Goal: Transaction & Acquisition: Book appointment/travel/reservation

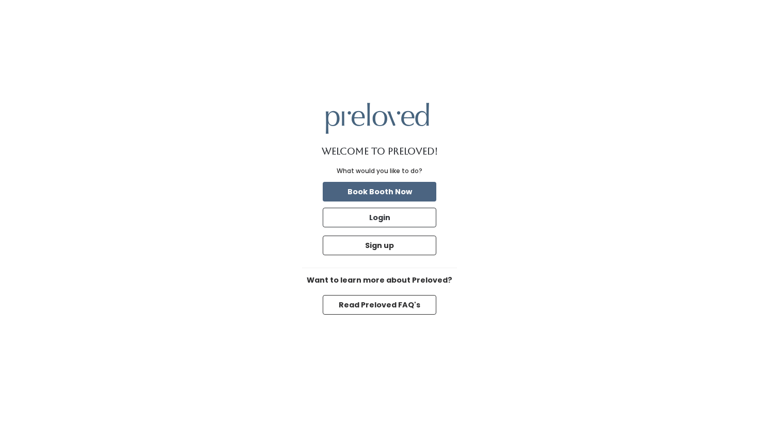
click at [365, 192] on button "Book Booth Now" at bounding box center [380, 192] width 114 height 20
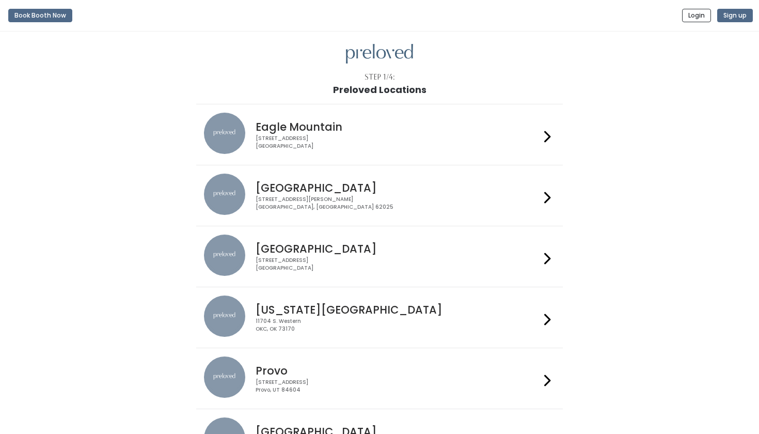
click at [370, 131] on h4 "Eagle Mountain" at bounding box center [398, 127] width 284 height 12
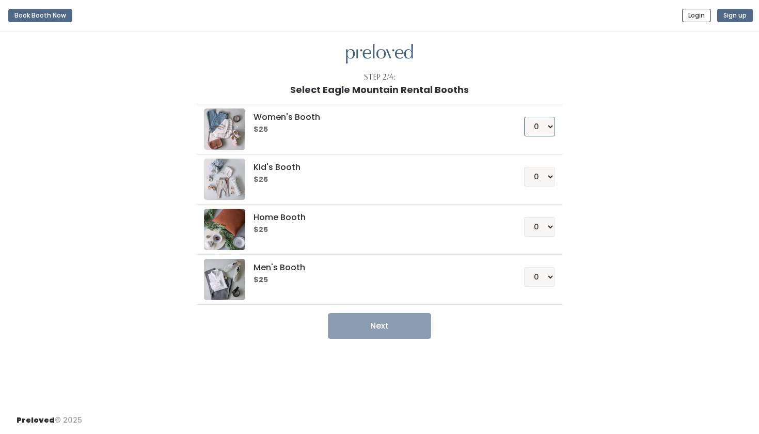
select select "1"
click at [382, 328] on button "Next" at bounding box center [379, 326] width 103 height 26
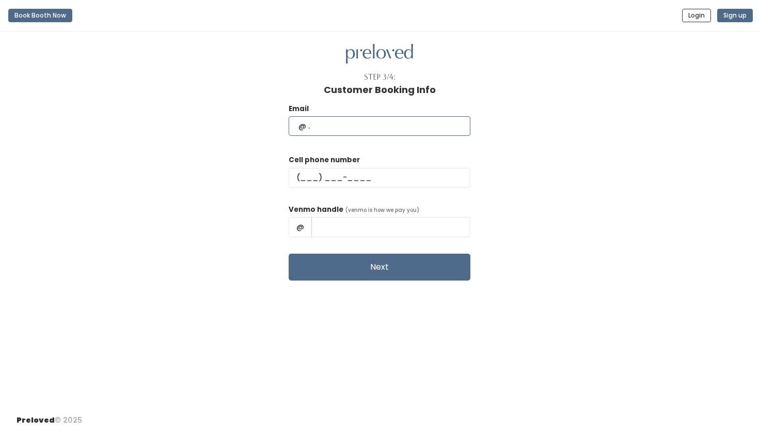
type input "marianakeele@gmail.com"
type input "(9__) ___-____"
type input "(801) 369-7496"
click at [357, 225] on input "text" at bounding box center [390, 227] width 159 height 20
type input "j"
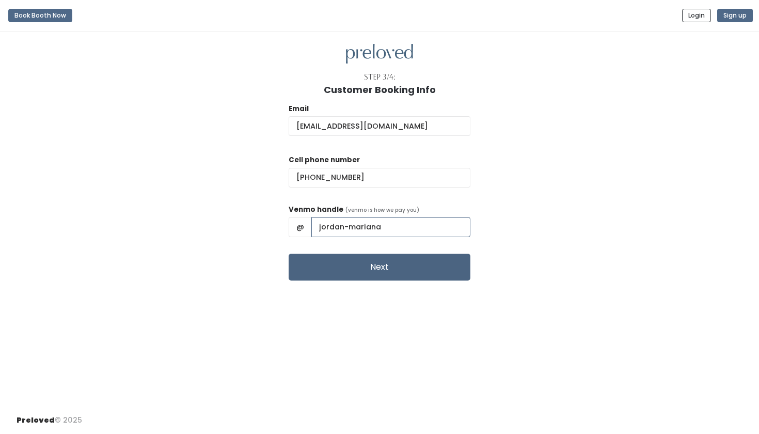
type input "jordan-mariana"
click at [428, 264] on button "Next" at bounding box center [380, 267] width 182 height 27
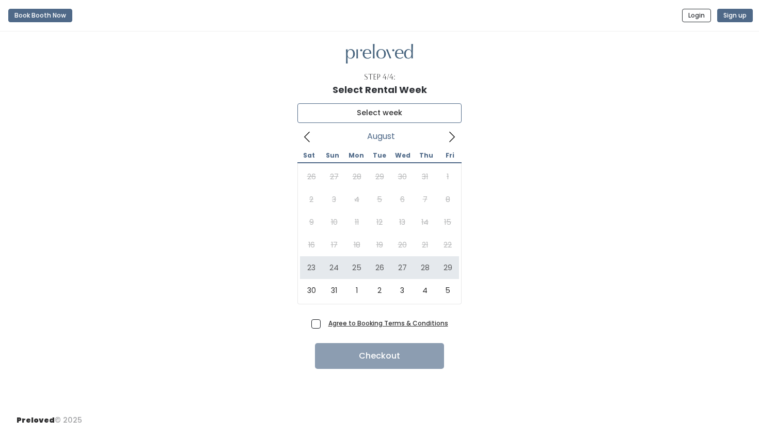
type input "[DATE] to [DATE]"
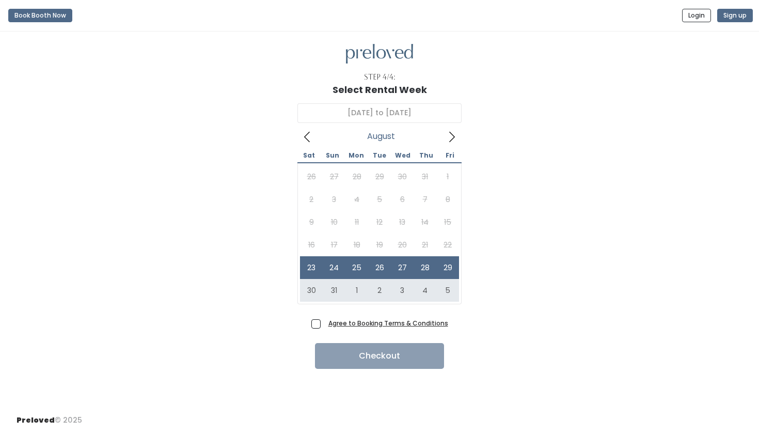
click at [324, 320] on span "Agree to Booking Terms & Conditions" at bounding box center [386, 323] width 124 height 10
click at [324, 320] on input "Agree to Booking Terms & Conditions" at bounding box center [327, 321] width 7 height 7
checkbox input "true"
click at [354, 358] on button "Checkout" at bounding box center [379, 356] width 129 height 26
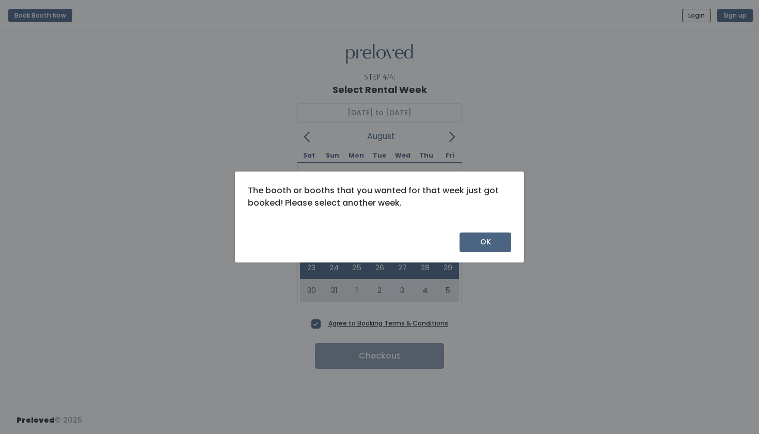
click at [471, 242] on button "OK" at bounding box center [486, 242] width 52 height 20
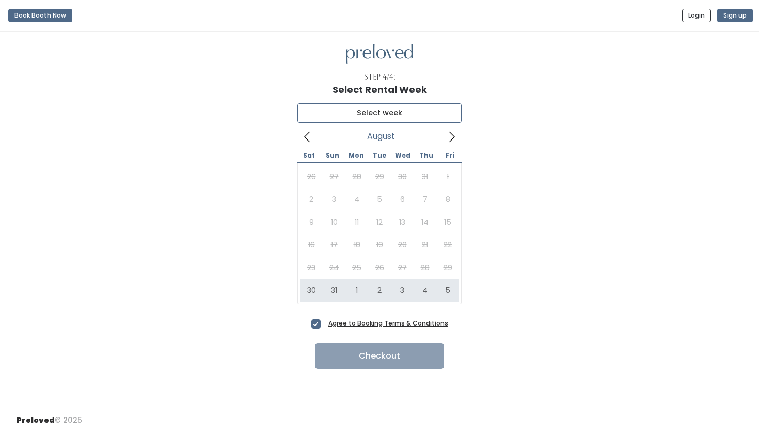
type input "[DATE] to [DATE]"
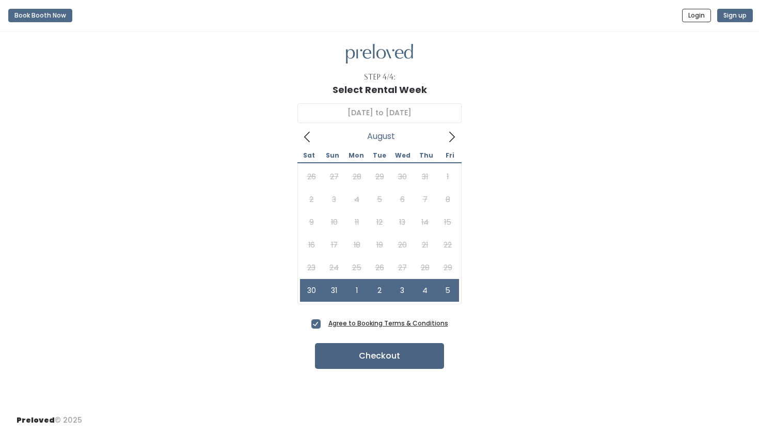
click at [372, 363] on button "Checkout" at bounding box center [379, 356] width 129 height 26
